Goal: Transaction & Acquisition: Purchase product/service

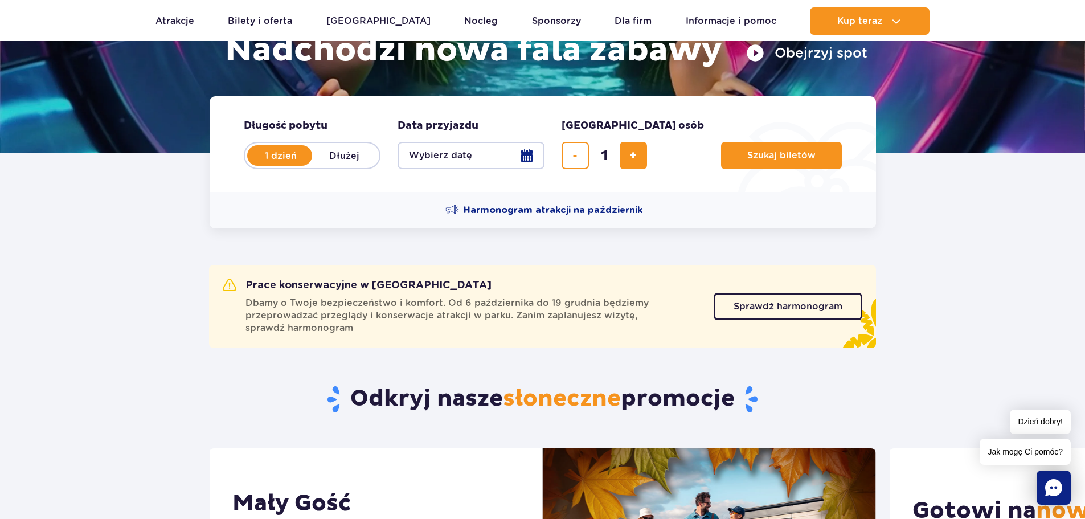
scroll to position [228, 0]
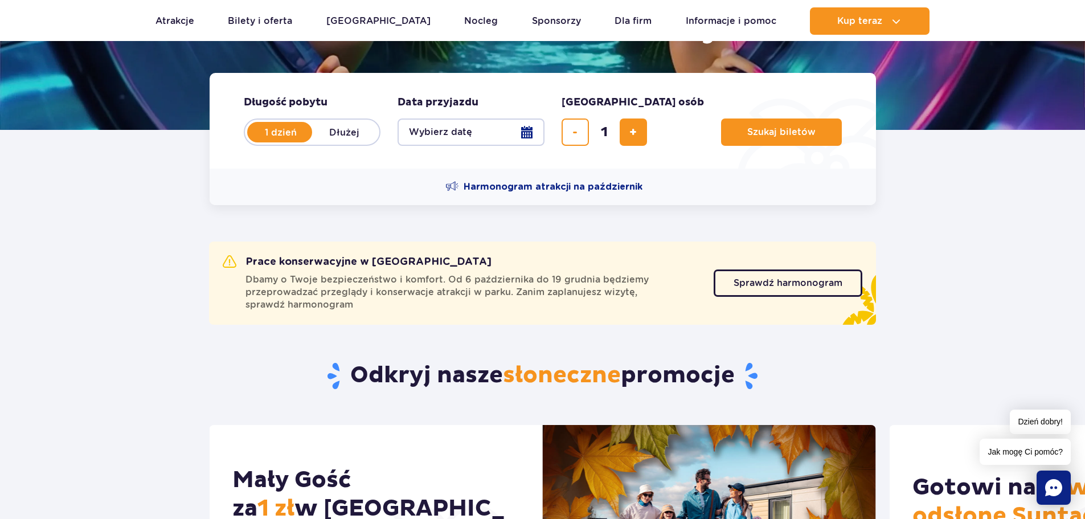
click at [509, 136] on button "Wybierz datę" at bounding box center [471, 131] width 147 height 27
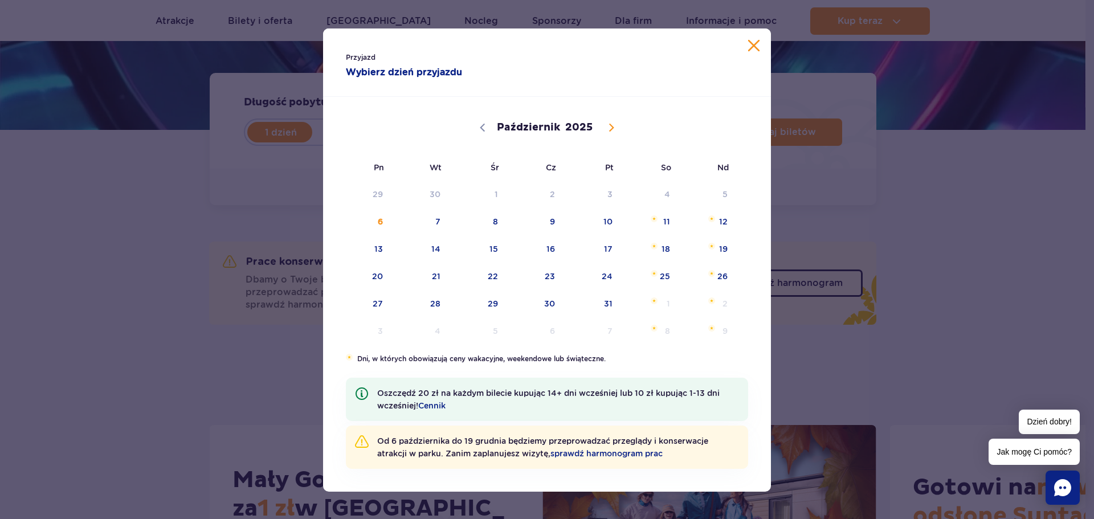
click at [607, 132] on span at bounding box center [610, 127] width 19 height 19
select select "10"
click at [653, 248] on span "15" at bounding box center [650, 249] width 58 height 26
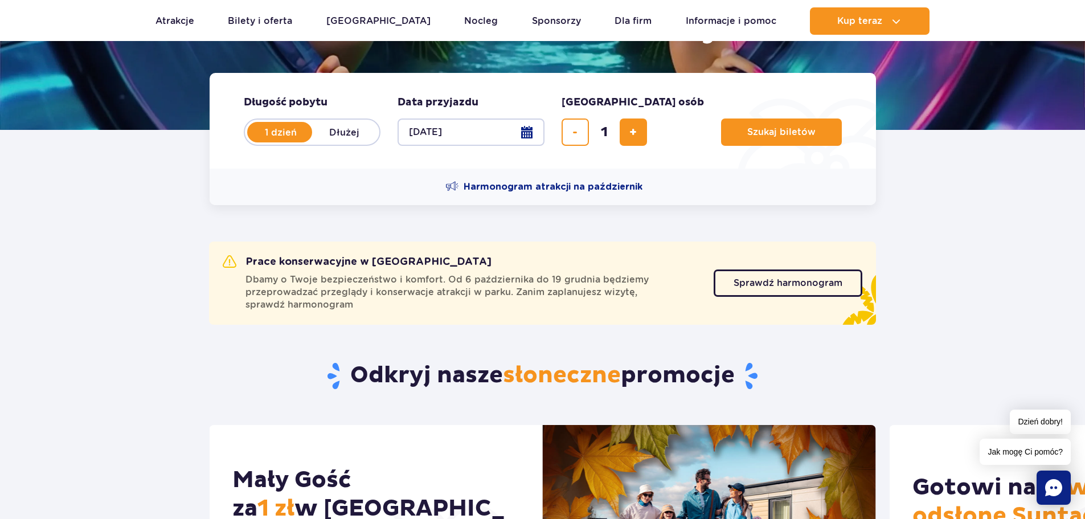
click at [530, 133] on button "15.11.25" at bounding box center [471, 131] width 147 height 27
select select "10"
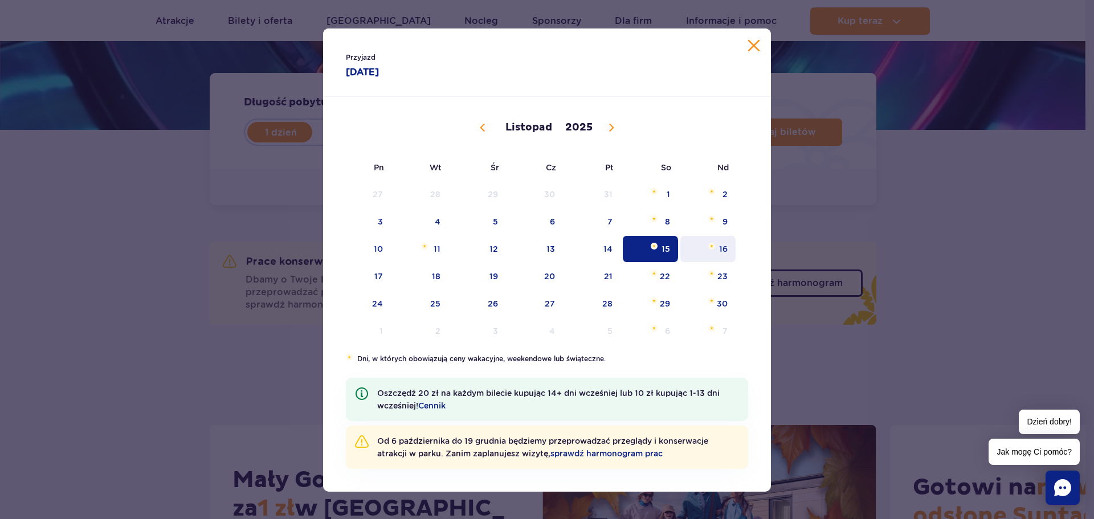
click at [709, 245] on span "Listopad 16, 2025" at bounding box center [711, 246] width 7 height 7
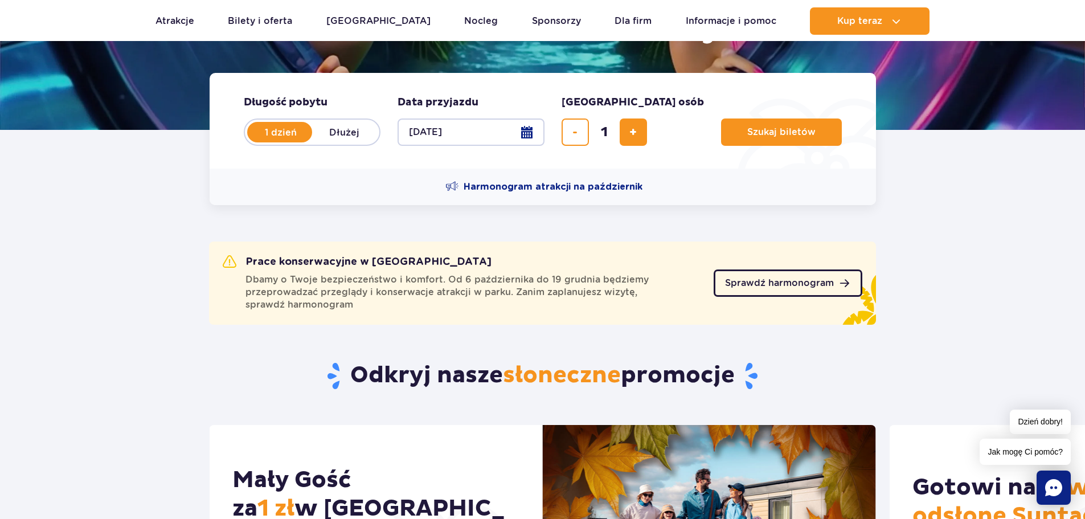
click at [767, 280] on span "Sprawdź harmonogram" at bounding box center [779, 283] width 109 height 9
click at [761, 125] on button "Szukaj biletów" at bounding box center [781, 131] width 121 height 27
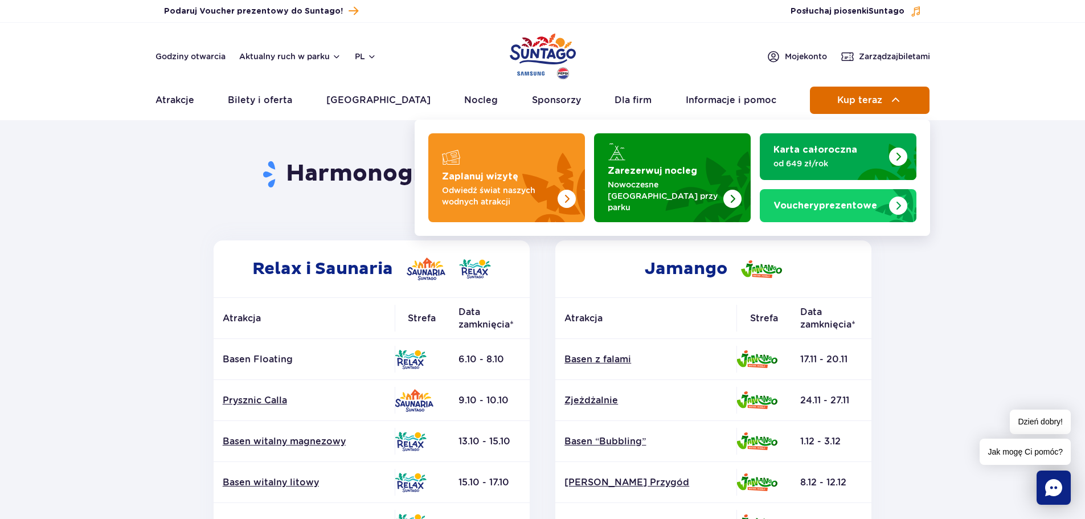
click at [860, 89] on button "Kup teraz" at bounding box center [870, 100] width 120 height 27
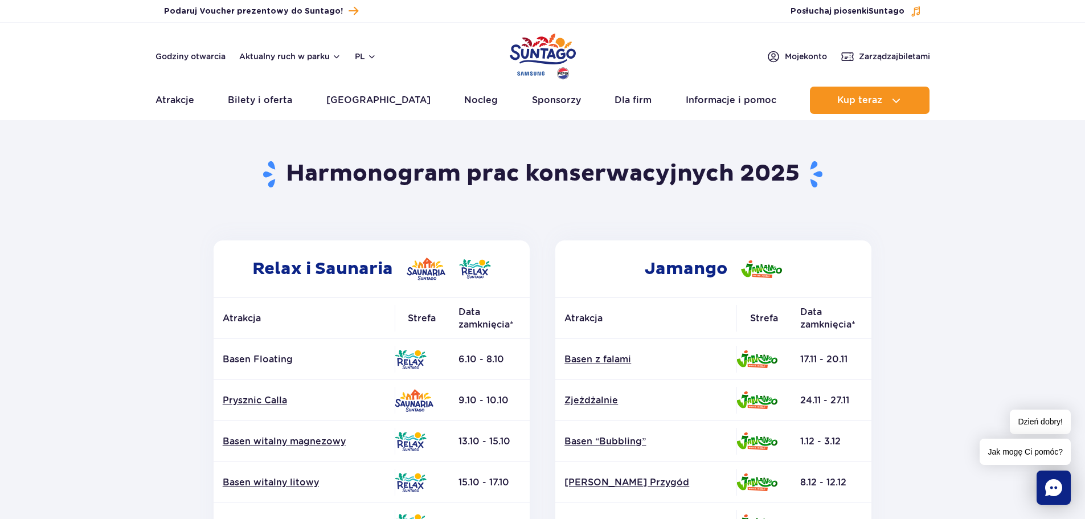
click at [887, 118] on header "Godziny otwarcia Aktualny ruch w parku pl PL EN UA Moje konto Zarządzaj biletam…" at bounding box center [542, 71] width 1085 height 97
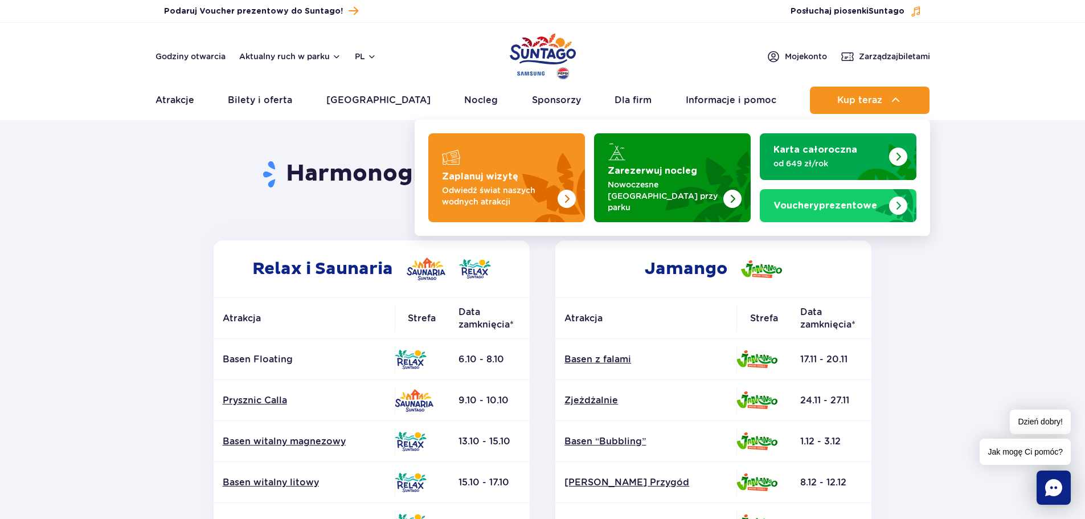
click at [894, 81] on header "Godziny otwarcia Aktualny ruch w parku pl PL EN UA Moje konto Zarządzaj biletam…" at bounding box center [542, 71] width 1085 height 97
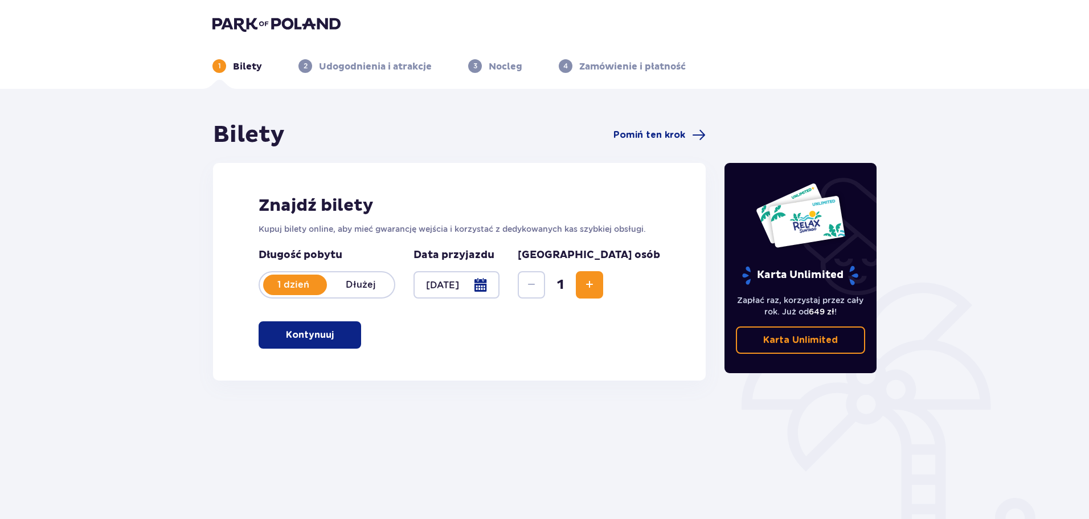
click at [335, 332] on span "button" at bounding box center [336, 335] width 14 height 14
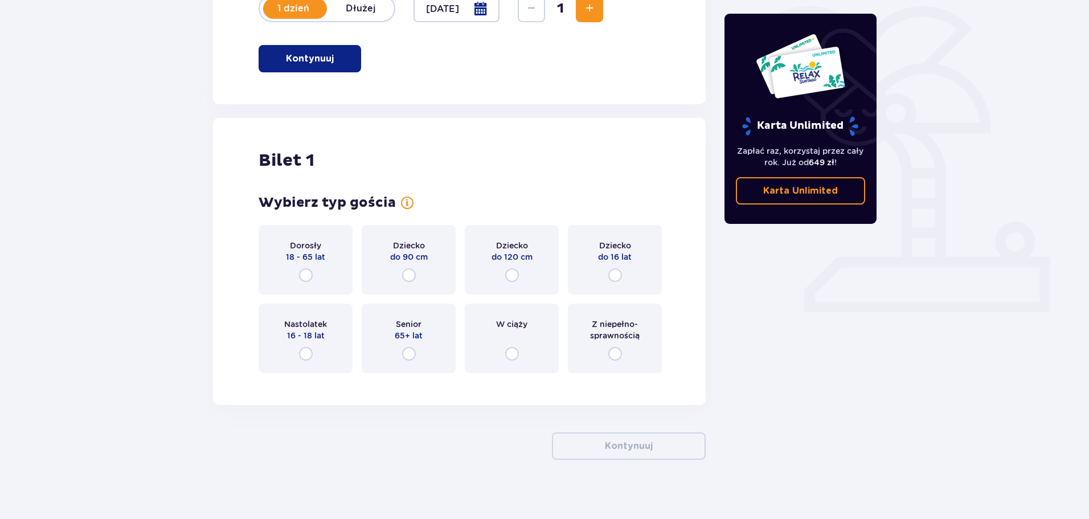
scroll to position [285, 0]
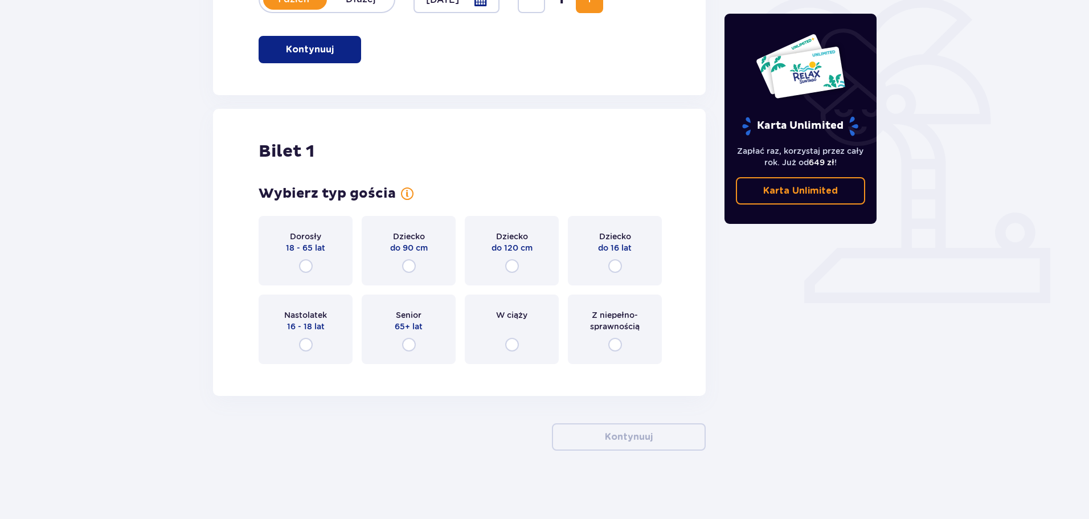
click at [311, 268] on input "radio" at bounding box center [306, 266] width 14 height 14
radio input "true"
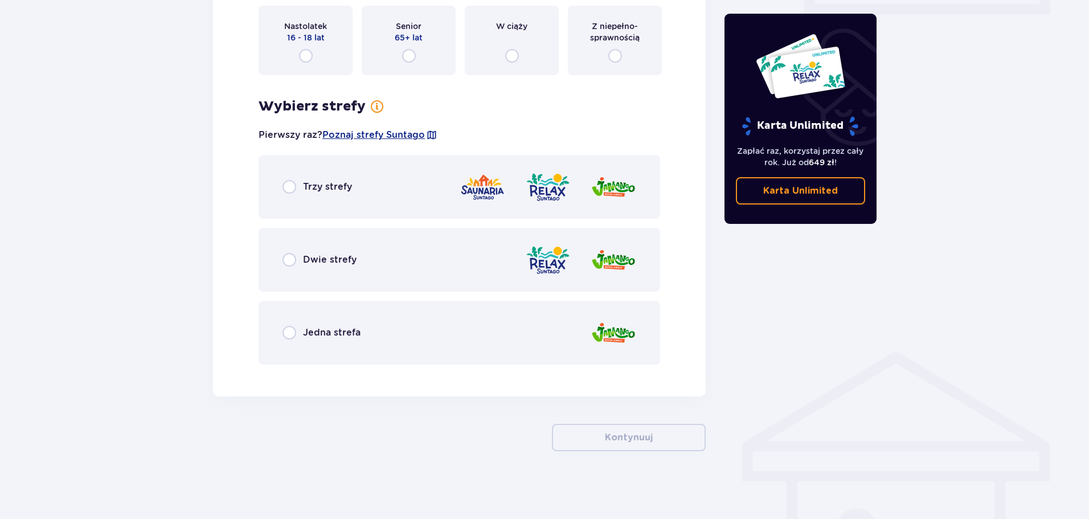
scroll to position [575, 0]
click at [310, 254] on span "Dwie strefy" at bounding box center [330, 259] width 54 height 13
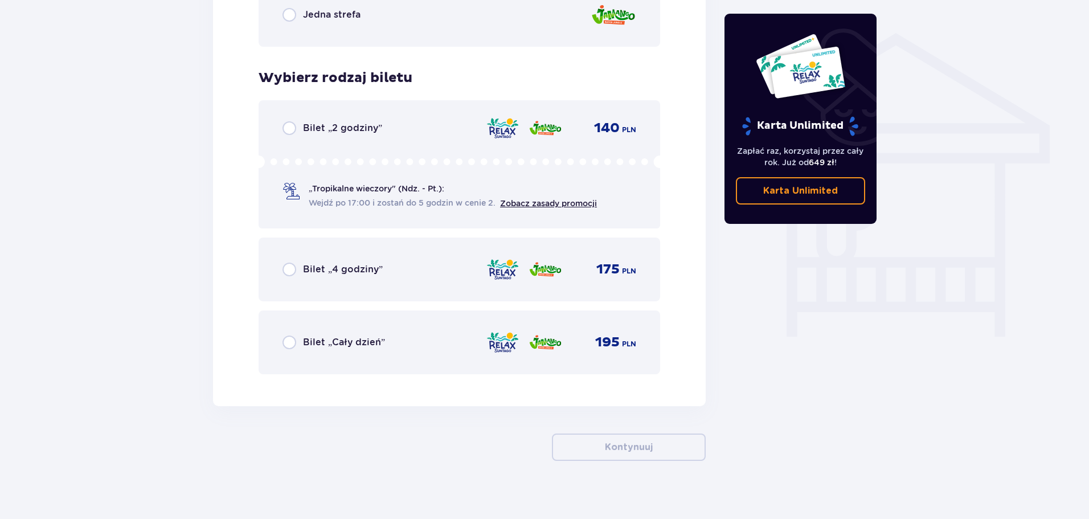
scroll to position [902, 0]
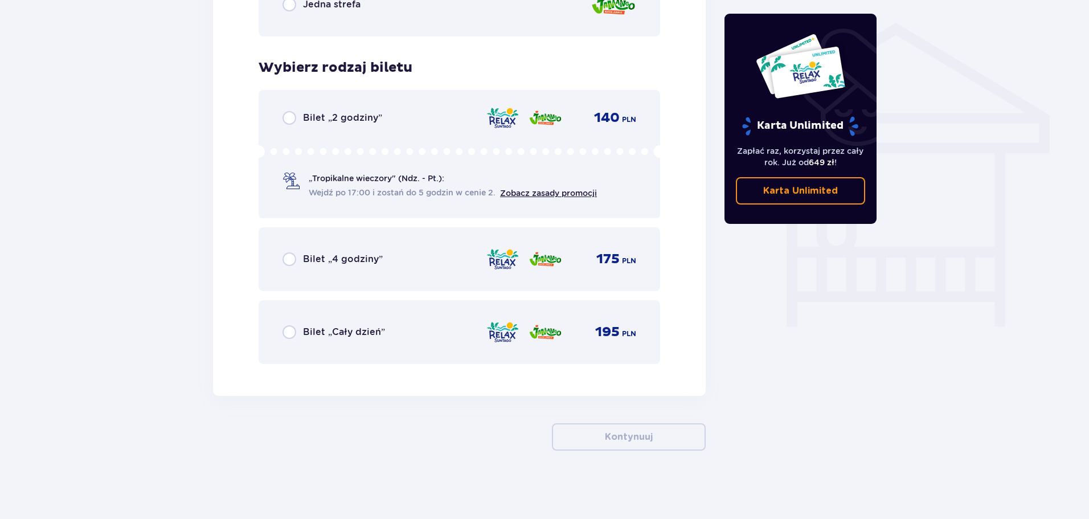
click at [339, 264] on span "Bilet „4 godziny”" at bounding box center [343, 259] width 80 height 13
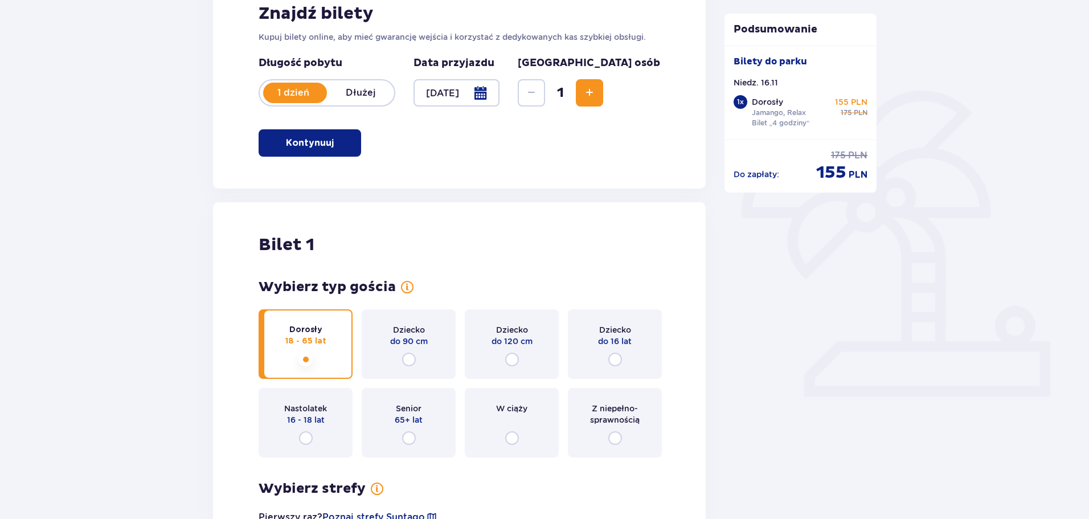
scroll to position [107, 0]
